Goal: Task Accomplishment & Management: Manage account settings

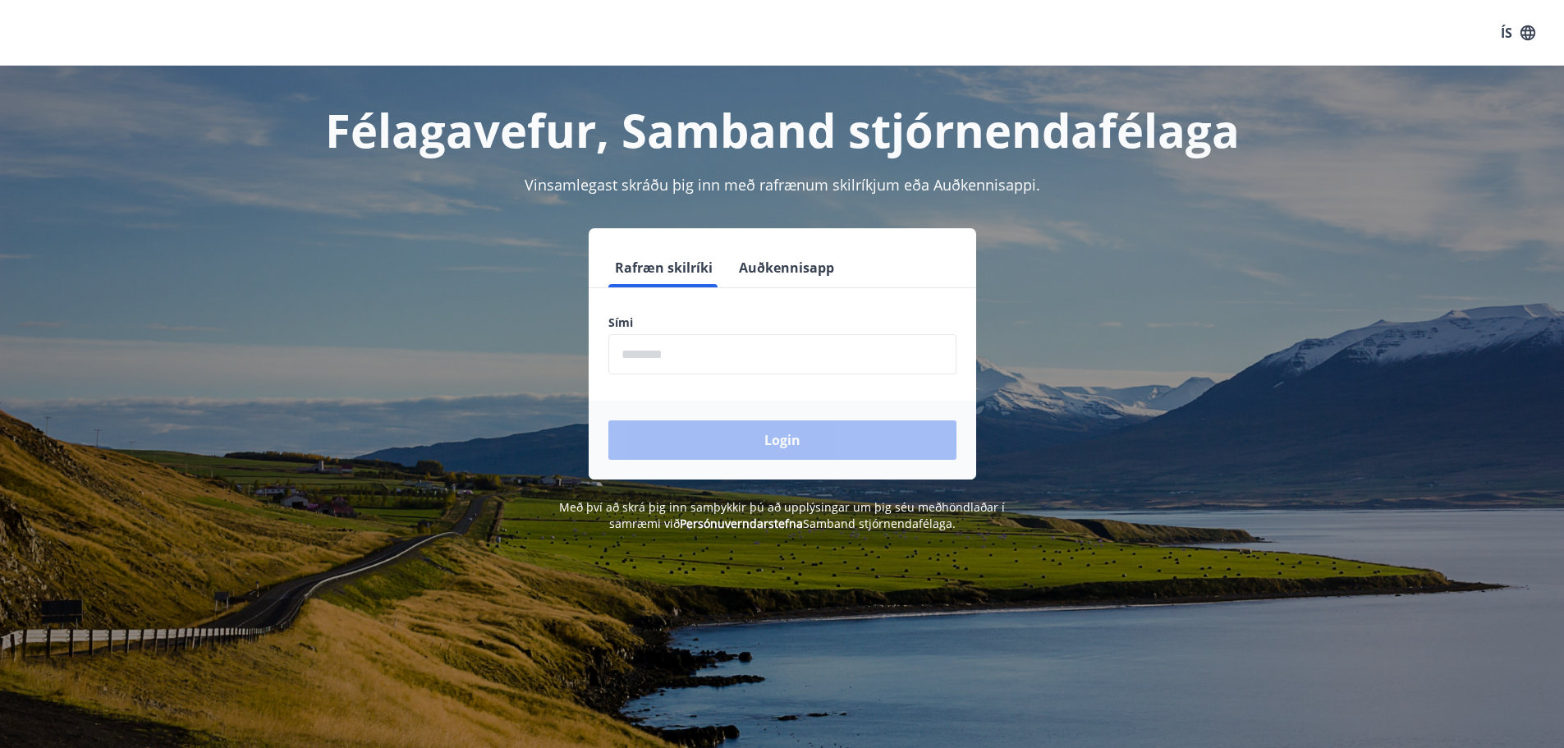
click at [822, 363] on input "phone" at bounding box center [782, 354] width 348 height 40
type input "********"
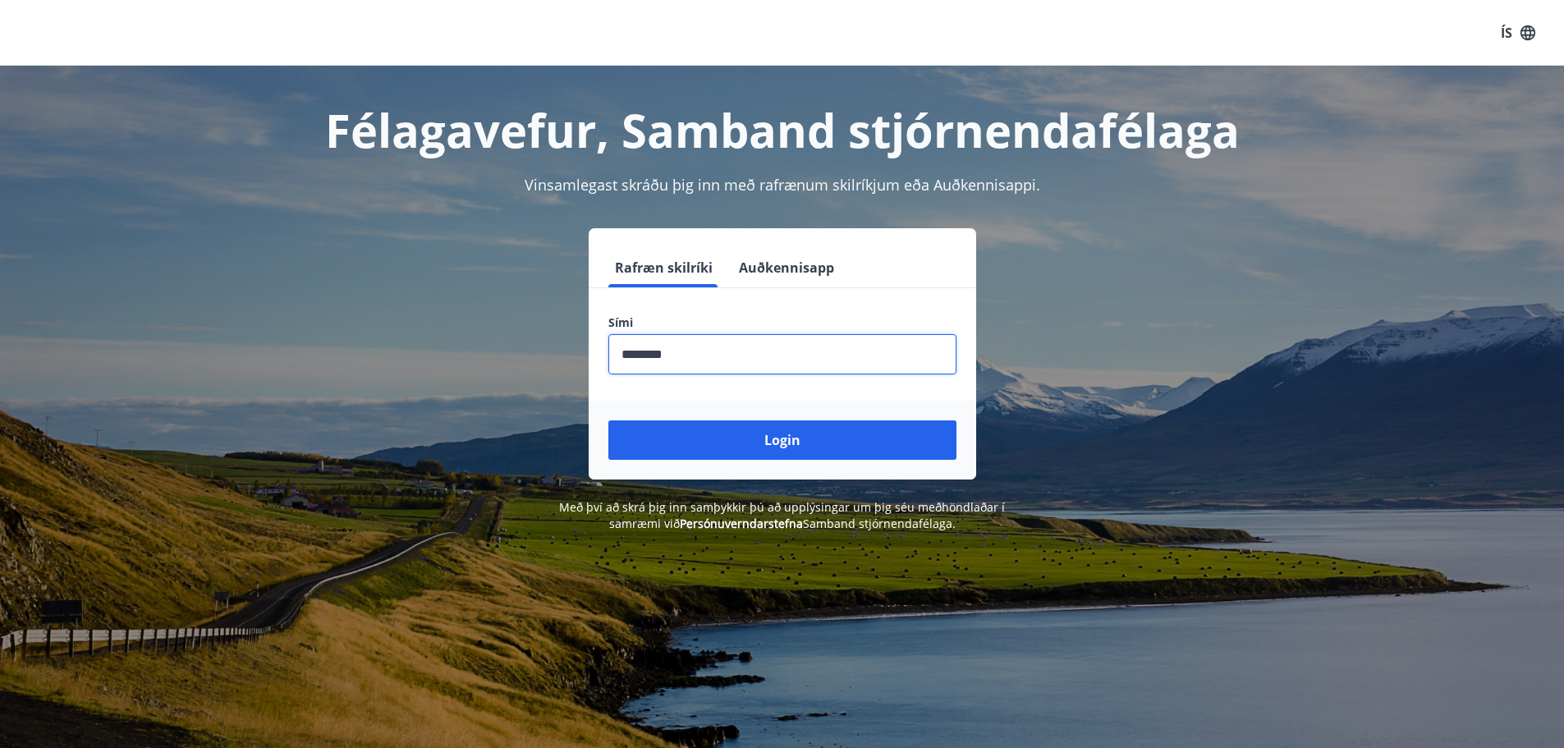
click at [608, 420] on button "Login" at bounding box center [782, 439] width 348 height 39
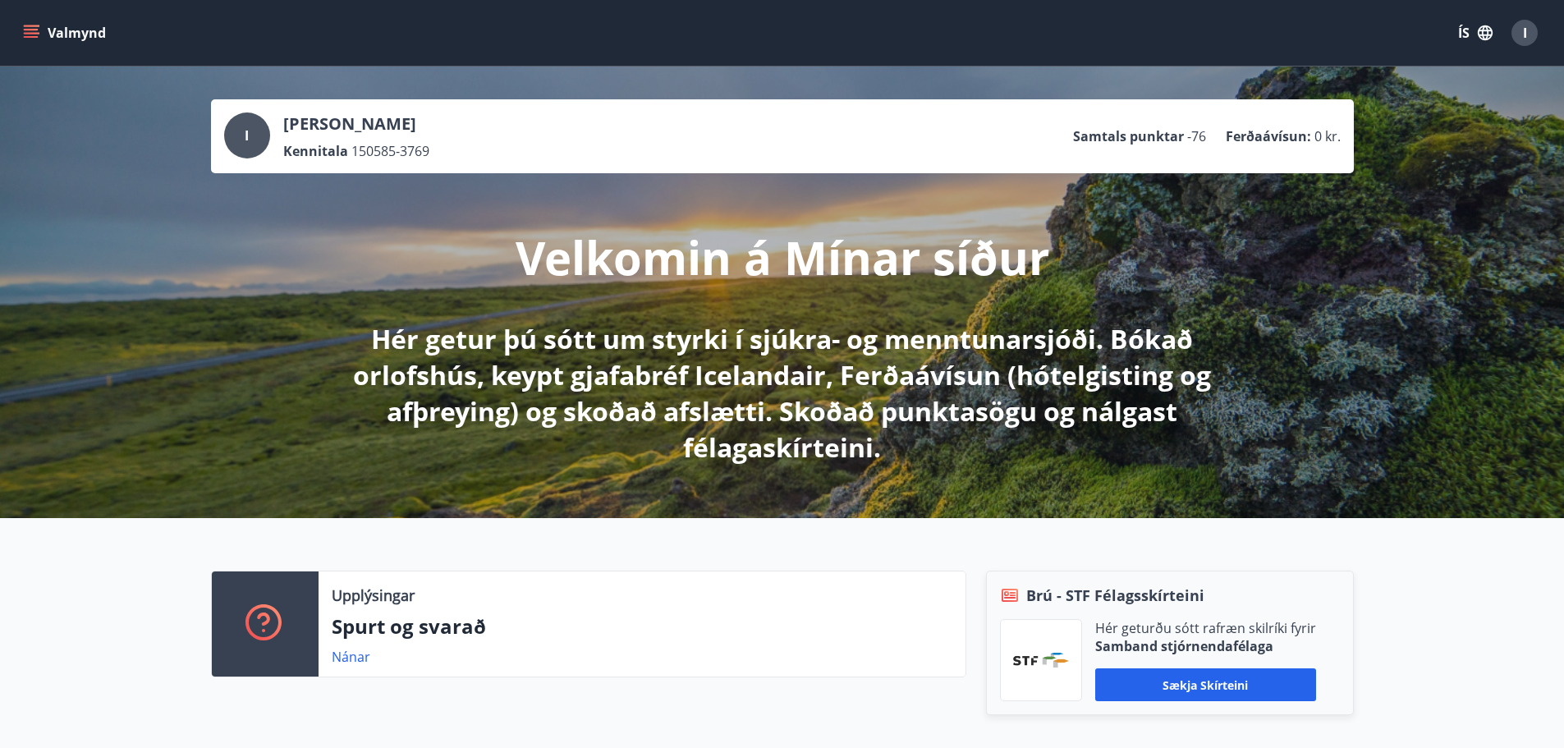
click at [37, 26] on icon "menu" at bounding box center [33, 26] width 18 height 2
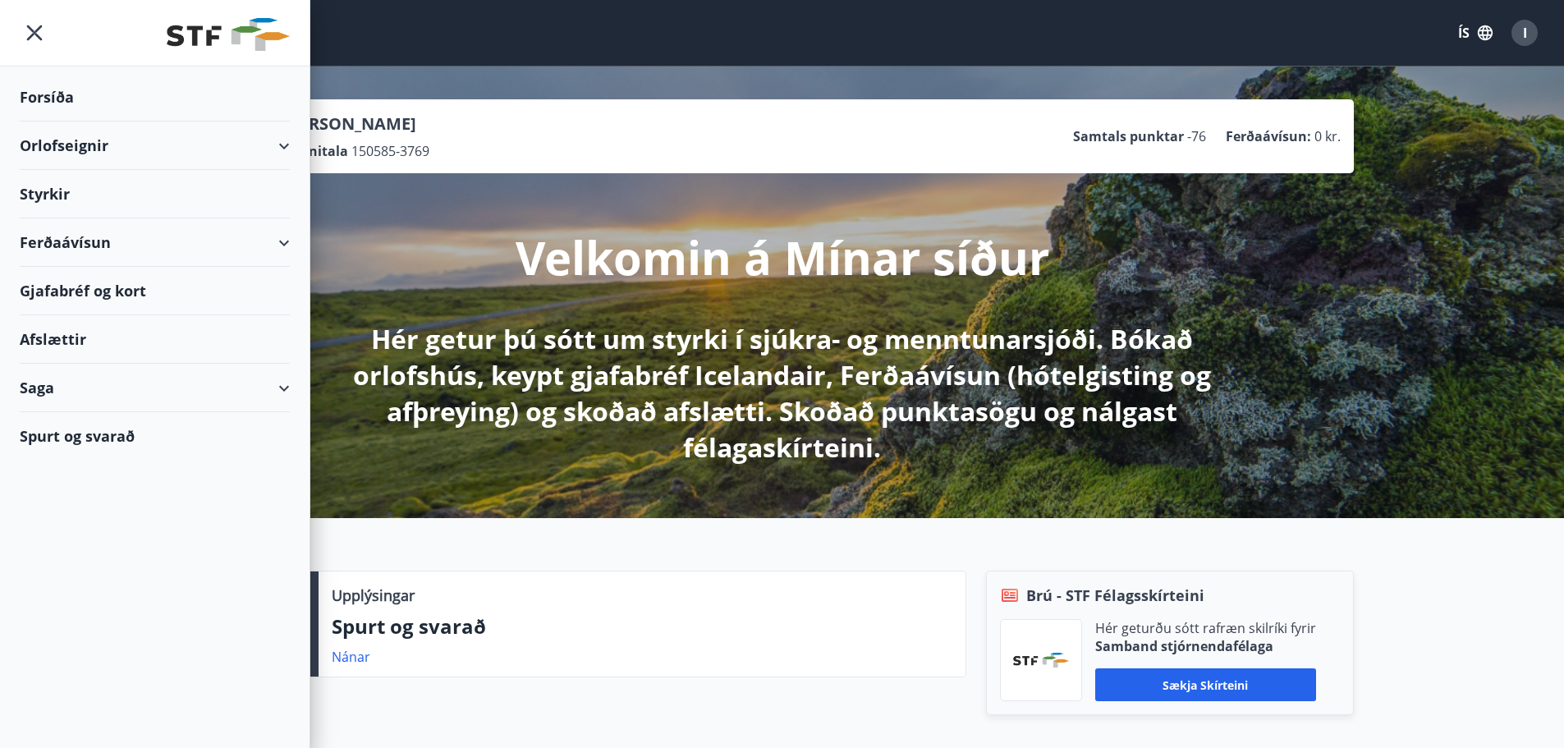
click at [268, 154] on div "Orlofseignir" at bounding box center [155, 146] width 270 height 48
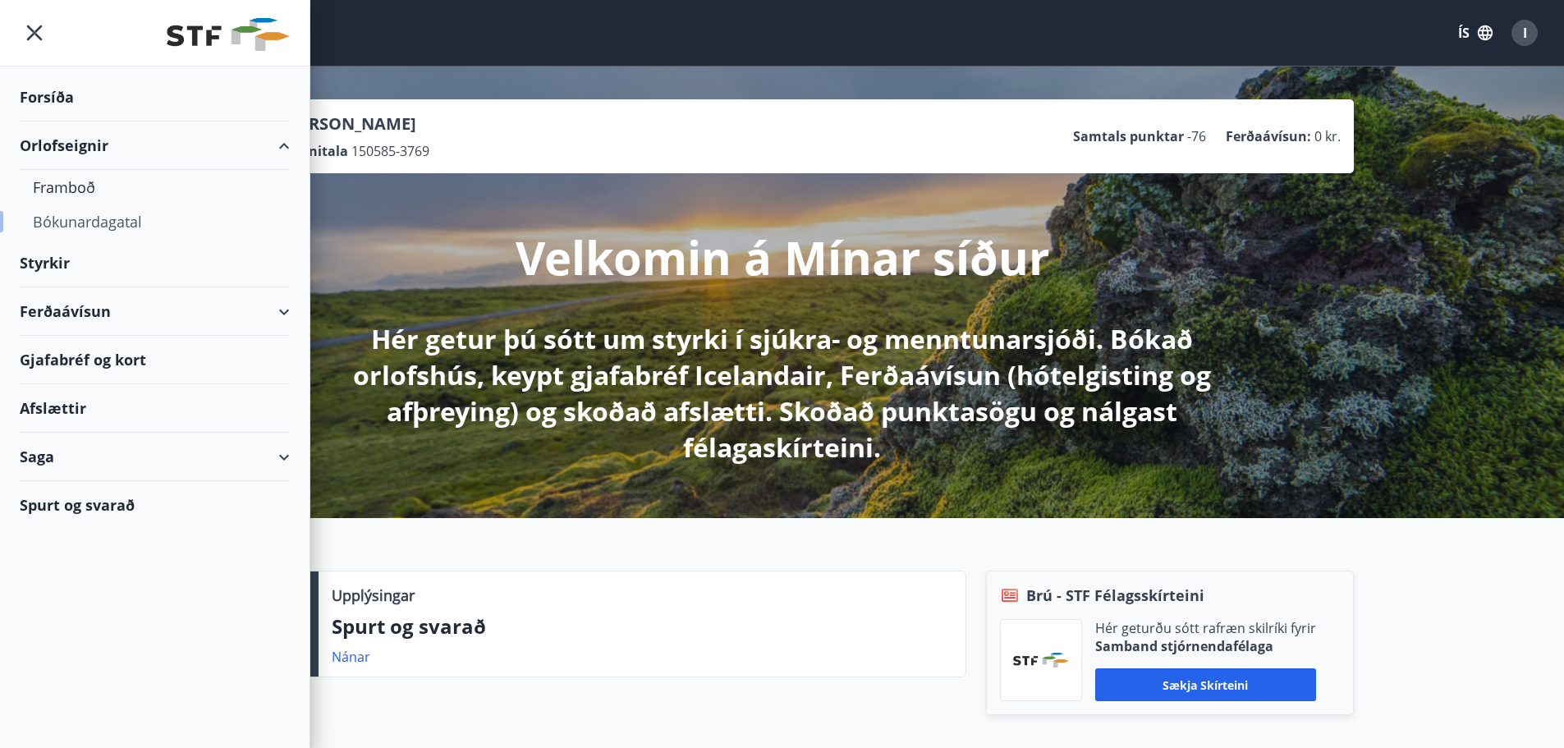
click at [159, 219] on div "Bókunardagatal" at bounding box center [155, 221] width 244 height 34
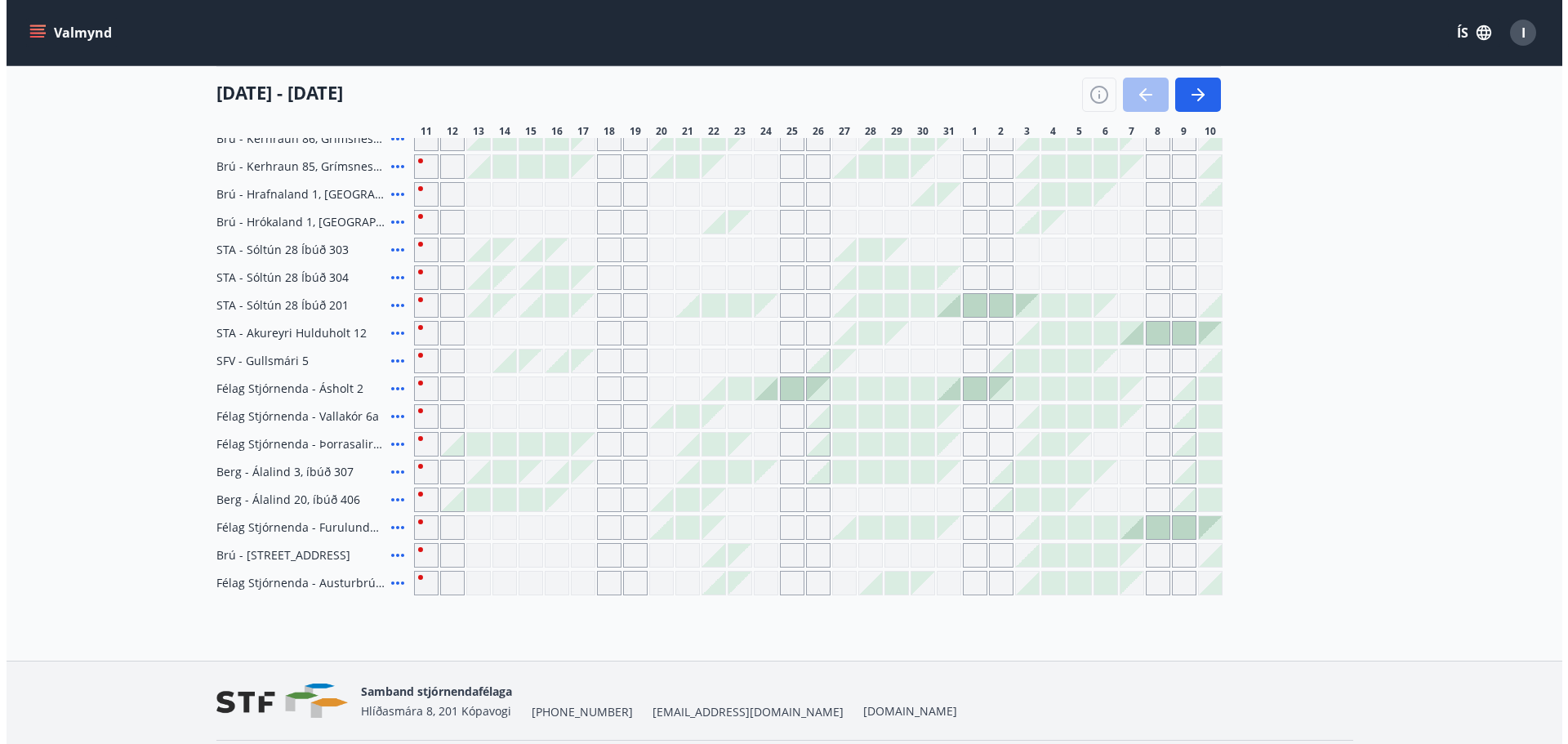
scroll to position [506, 0]
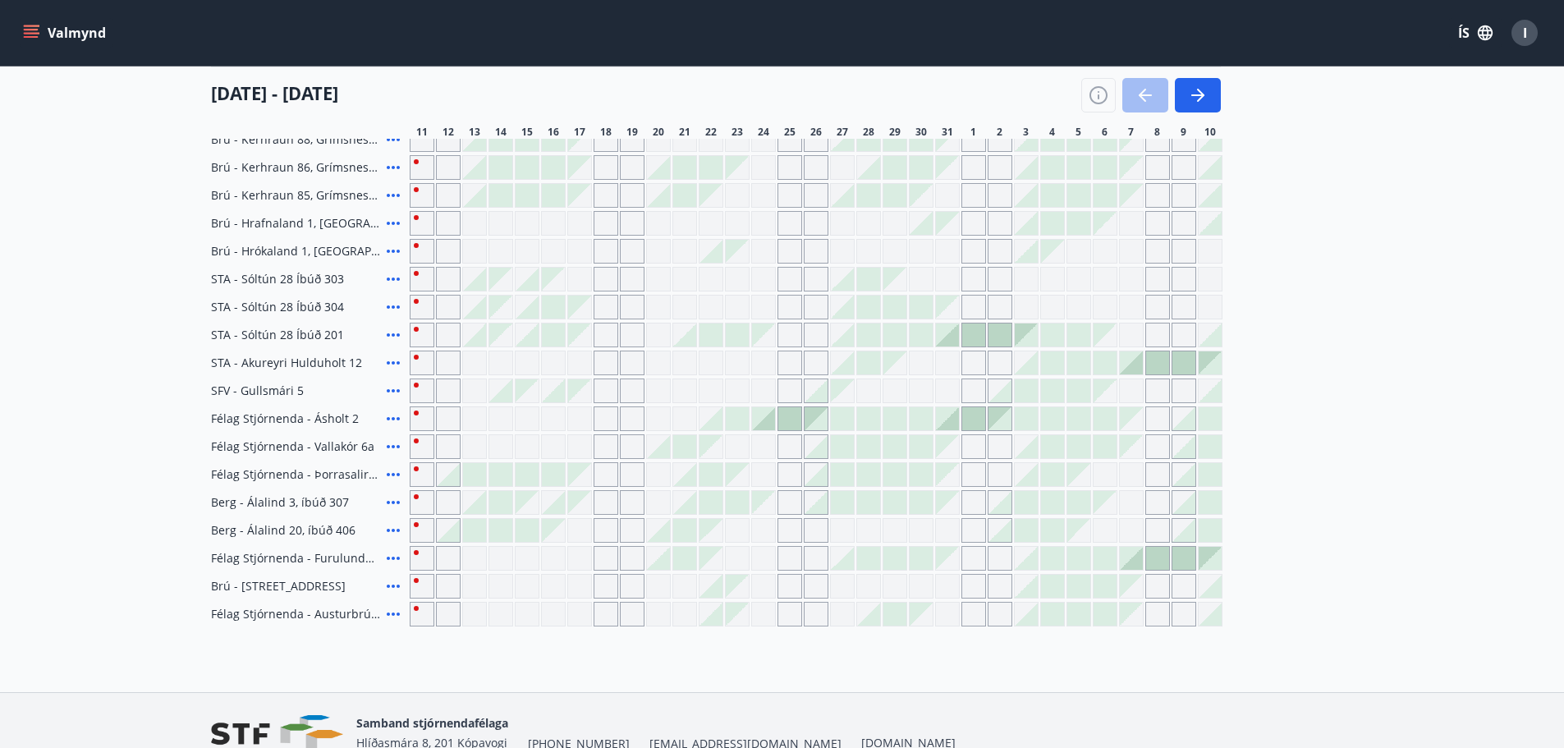
click at [1519, 27] on div "I" at bounding box center [1525, 33] width 26 height 26
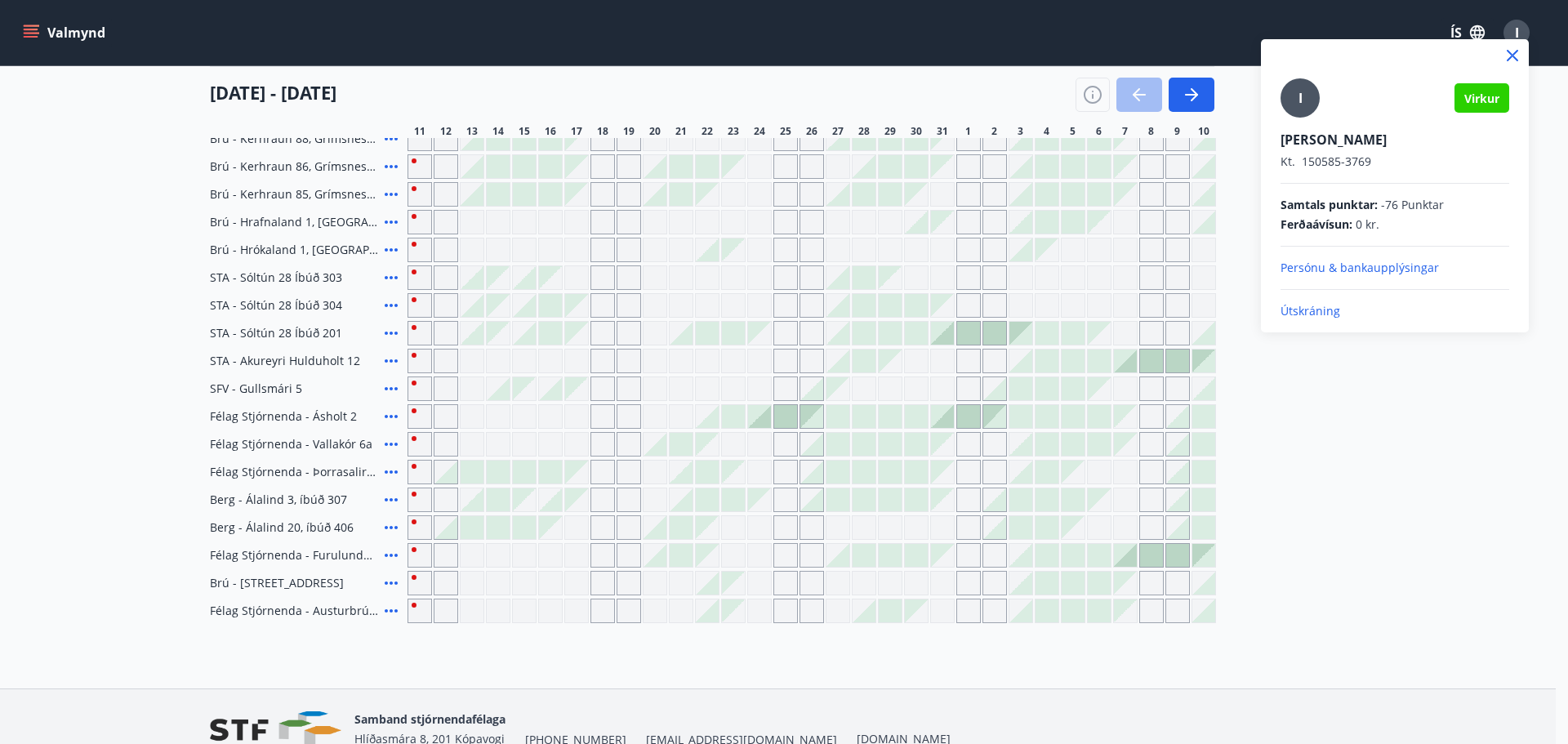
click at [1318, 309] on p "Útskráning" at bounding box center [1395, 311] width 229 height 16
